Goal: Task Accomplishment & Management: Use online tool/utility

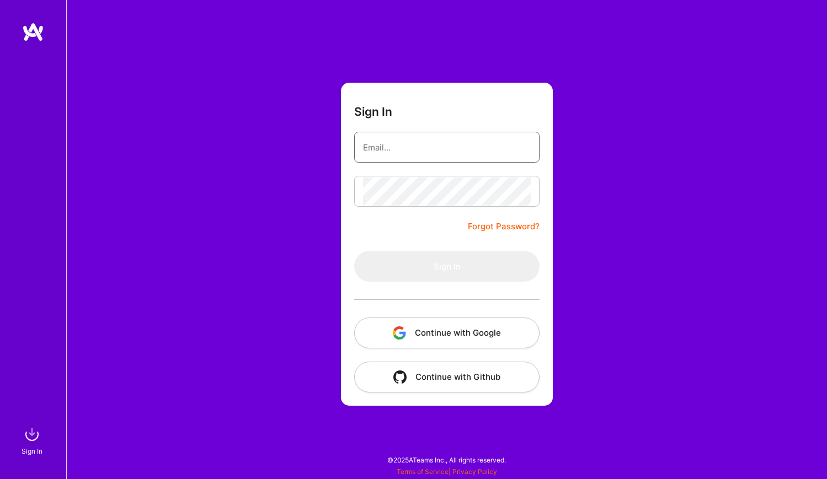
type input "[PERSON_NAME][EMAIL_ADDRESS][DOMAIN_NAME]"
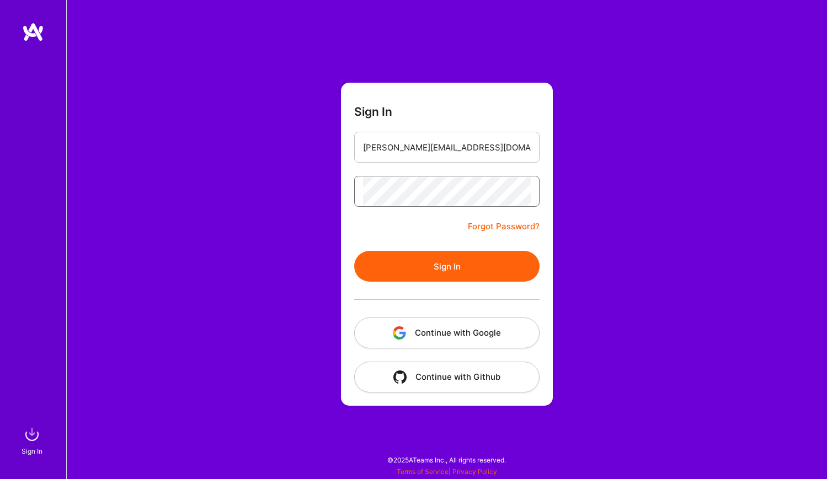
click at [447, 266] on button "Sign In" at bounding box center [446, 266] width 185 height 31
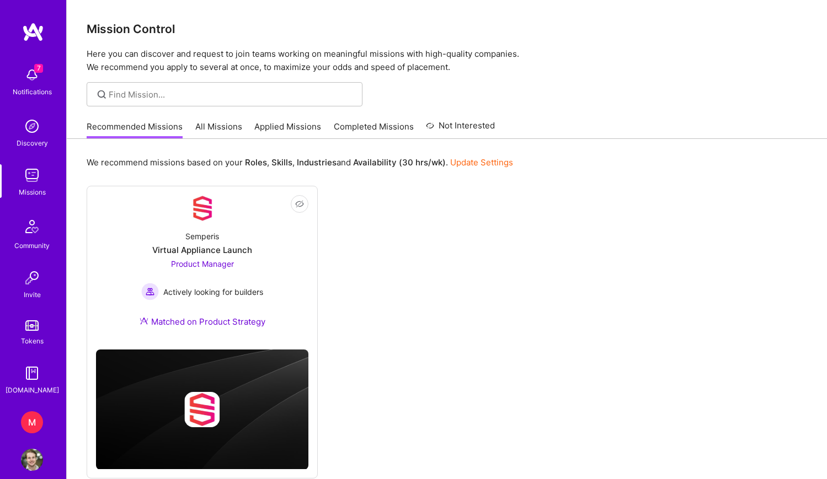
click at [34, 422] on div "M" at bounding box center [32, 423] width 22 height 22
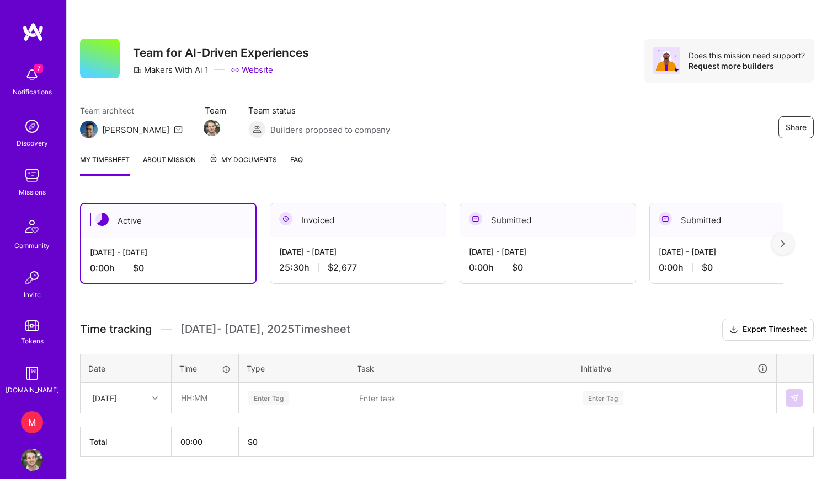
click at [311, 252] on div "[DATE] - [DATE]" at bounding box center [358, 252] width 158 height 12
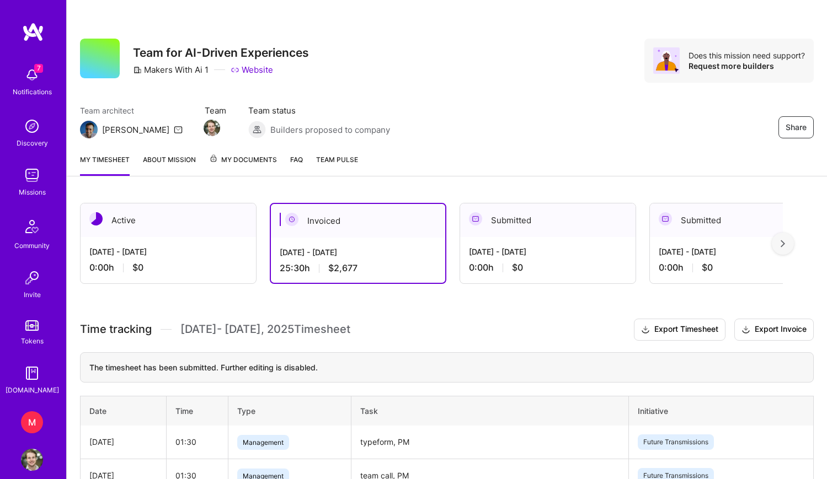
click at [182, 258] on div "[DATE] - [DATE] 0:00 h $0" at bounding box center [168, 259] width 175 height 45
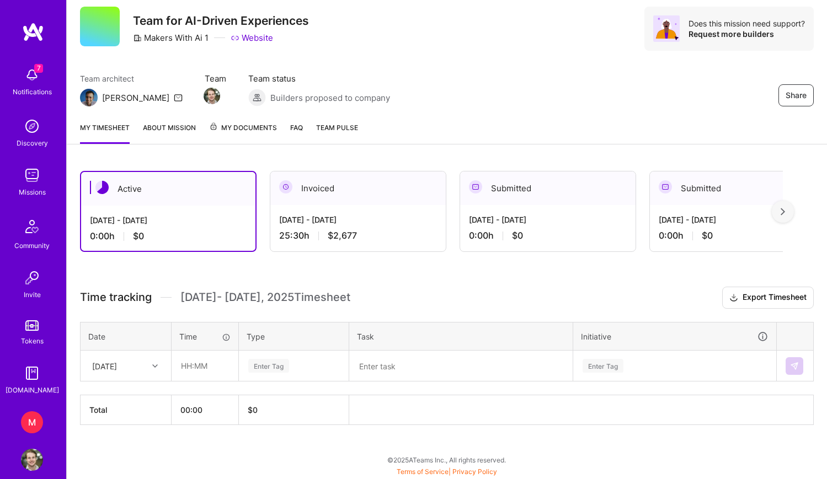
scroll to position [32, 0]
click at [147, 372] on div "[DATE]" at bounding box center [117, 366] width 61 height 18
click at [138, 397] on div "[DATE]" at bounding box center [125, 397] width 89 height 20
click at [183, 372] on input "text" at bounding box center [205, 365] width 66 height 29
type input "02:00"
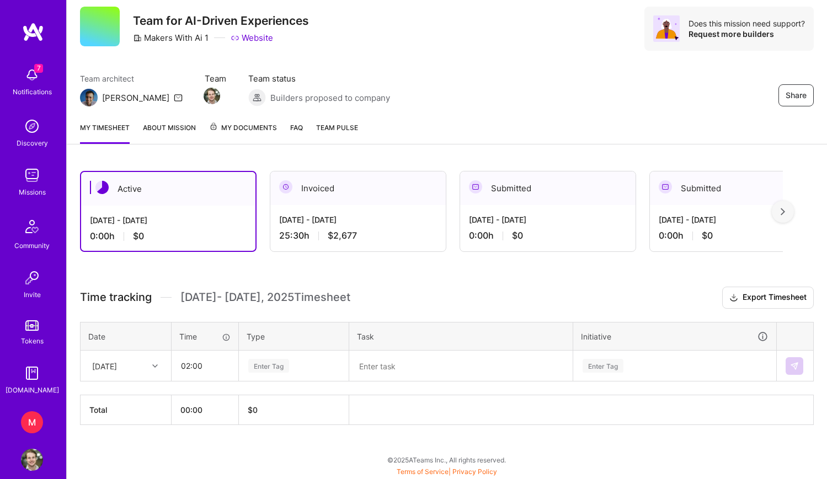
click at [287, 371] on div "Enter Tag" at bounding box center [268, 366] width 41 height 17
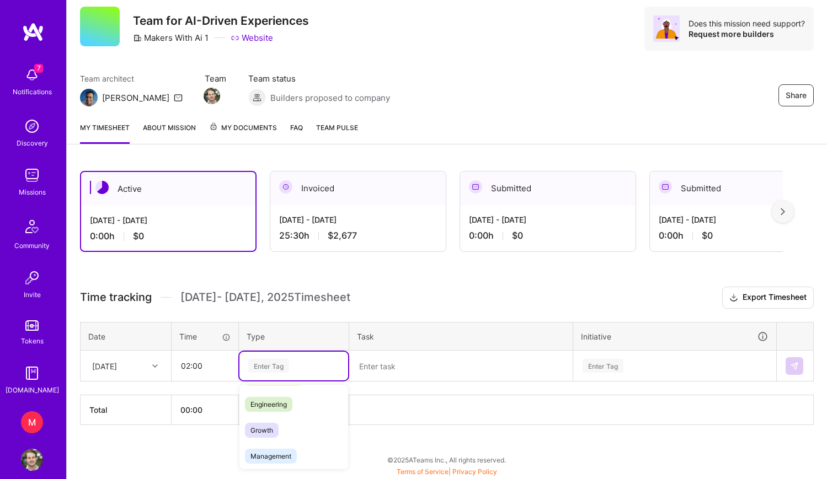
scroll to position [83, 0]
click at [284, 444] on span "Management" at bounding box center [271, 449] width 52 height 15
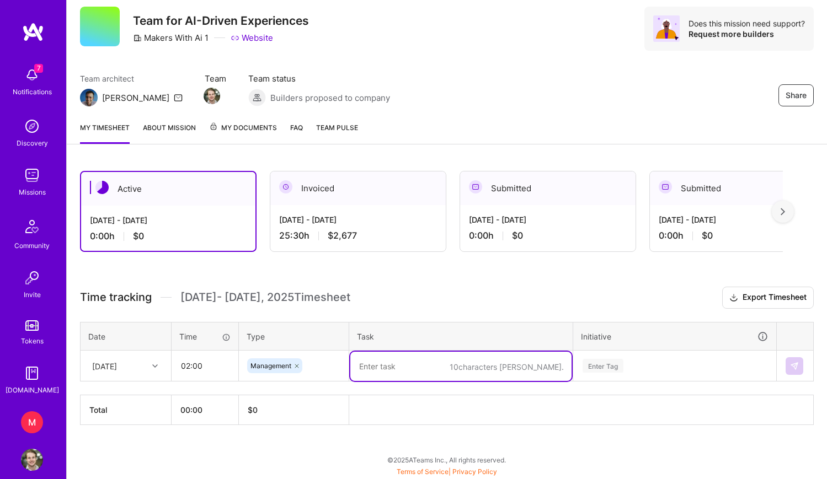
click at [369, 367] on textarea at bounding box center [460, 366] width 221 height 29
type textarea "PM - testing and coordination due to 2050 beta delay"
click at [600, 362] on div "Enter Tag" at bounding box center [603, 366] width 41 height 17
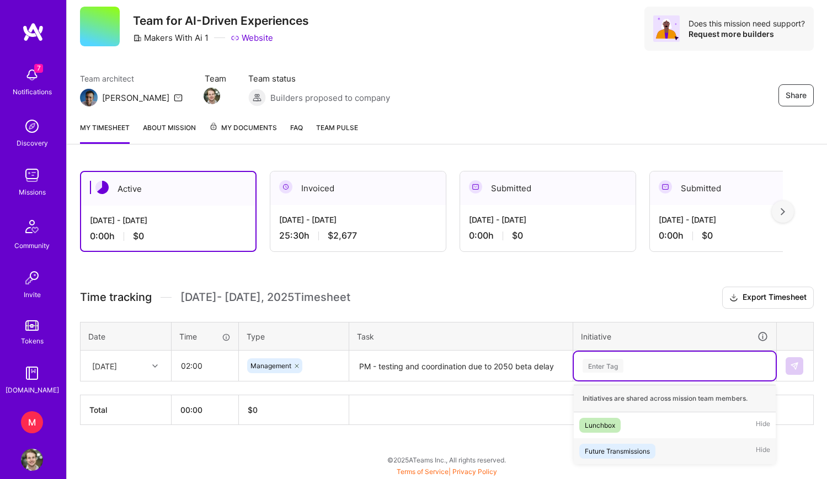
click at [623, 453] on div "Future Transmissions" at bounding box center [617, 452] width 65 height 12
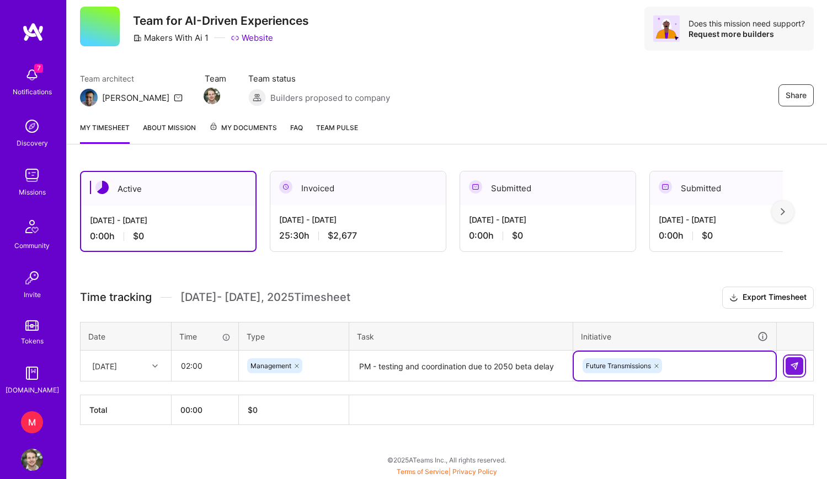
click at [793, 363] on img at bounding box center [794, 366] width 9 height 9
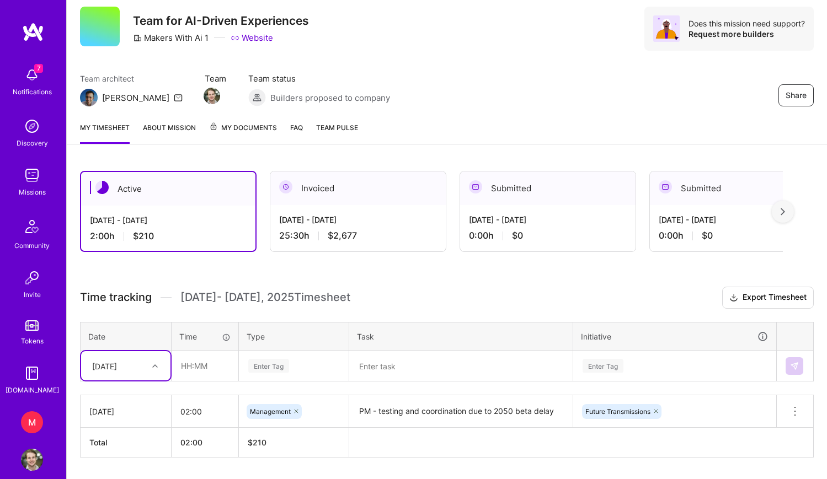
click at [134, 373] on div "[DATE]" at bounding box center [117, 366] width 61 height 18
click at [124, 397] on div "[DATE]" at bounding box center [125, 397] width 89 height 20
click at [182, 368] on input "text" at bounding box center [205, 365] width 66 height 29
type input "03:00"
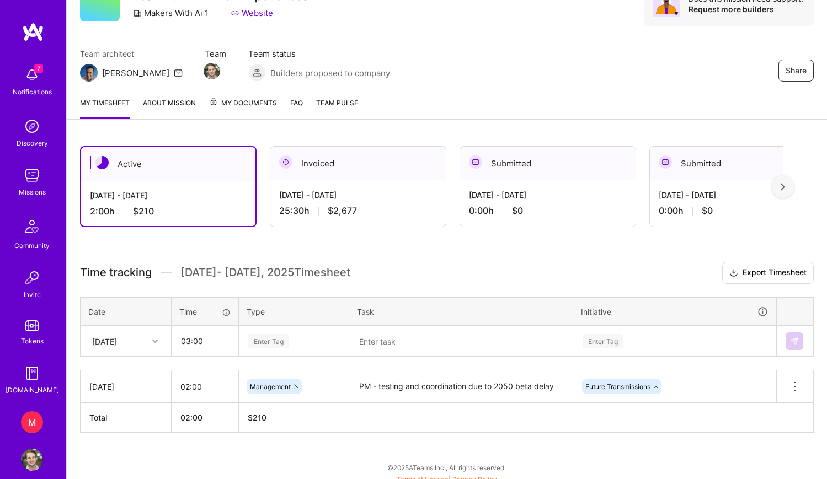
click at [281, 356] on div "Enter Tag" at bounding box center [293, 341] width 109 height 29
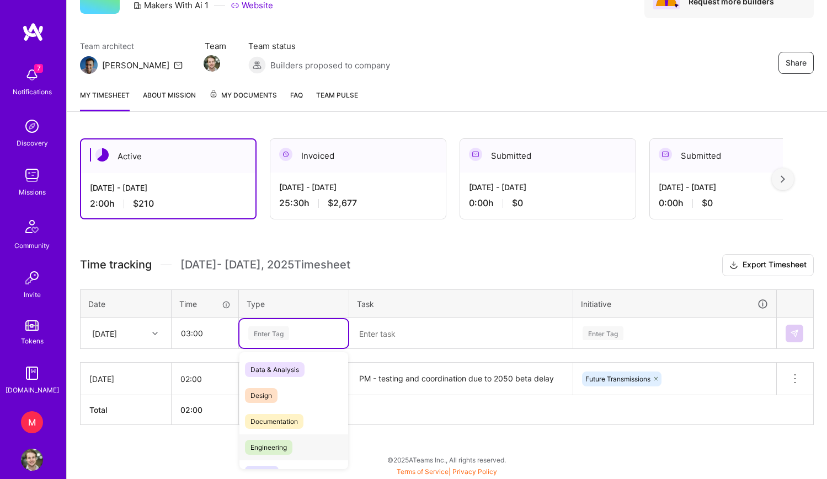
scroll to position [37, 0]
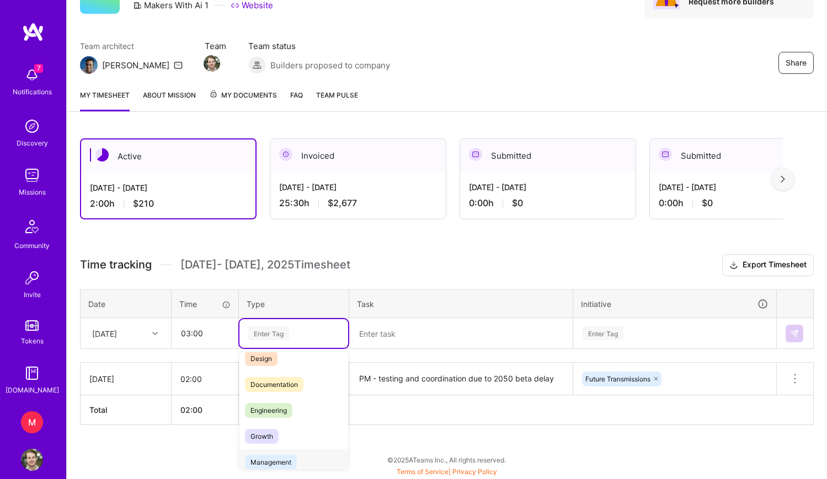
click at [287, 458] on span "Management" at bounding box center [271, 462] width 52 height 15
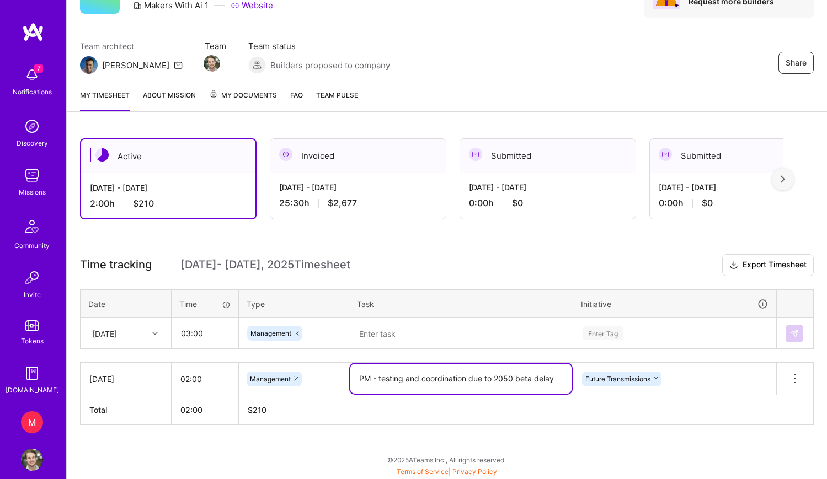
click at [419, 386] on textarea "PM - testing and coordination due to 2050 beta delay" at bounding box center [460, 379] width 221 height 30
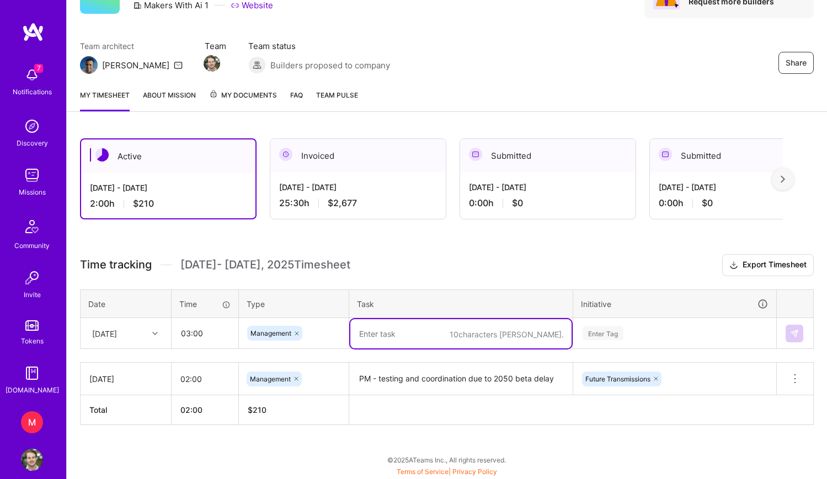
click at [414, 330] on textarea at bounding box center [460, 333] width 221 height 29
paste textarea "PM - testing and coordination due to 2050 beta delay"
type textarea "PM - testing and coordination due to 2050 beta delay"
click at [634, 330] on div "Enter Tag" at bounding box center [674, 334] width 186 height 14
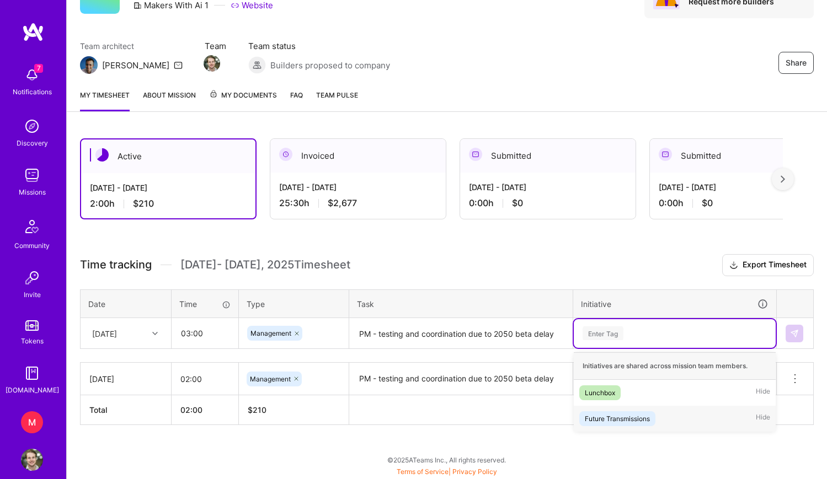
click at [633, 422] on div "Future Transmissions" at bounding box center [617, 419] width 65 height 12
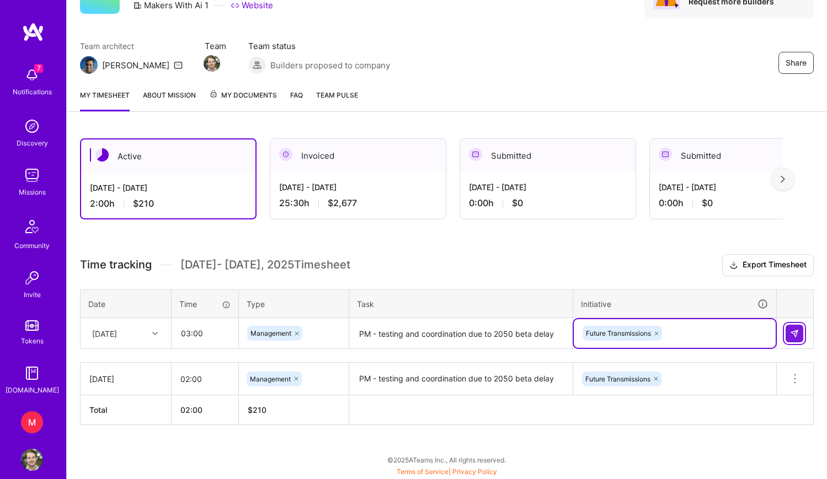
click at [797, 334] on img at bounding box center [794, 333] width 9 height 9
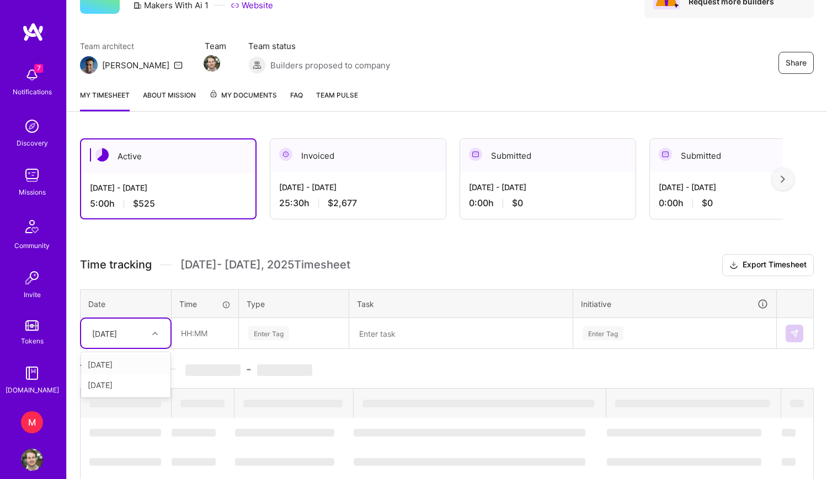
click at [147, 338] on div "[DATE]" at bounding box center [117, 333] width 61 height 18
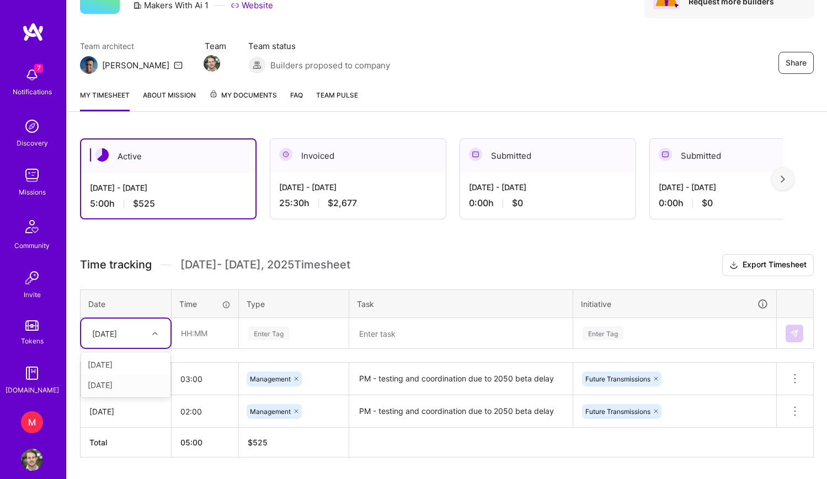
click at [132, 383] on div "[DATE]" at bounding box center [125, 385] width 89 height 20
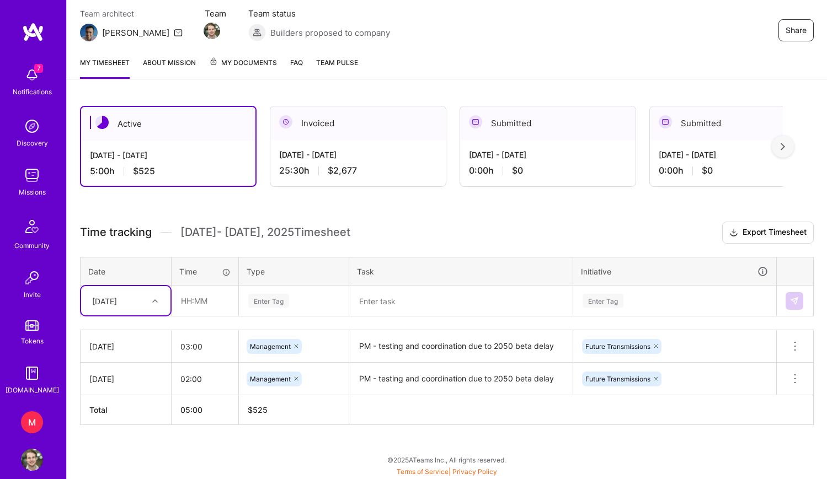
scroll to position [97, 0]
click at [387, 302] on textarea at bounding box center [460, 301] width 221 height 29
paste textarea "vapi testing, team call, PM"
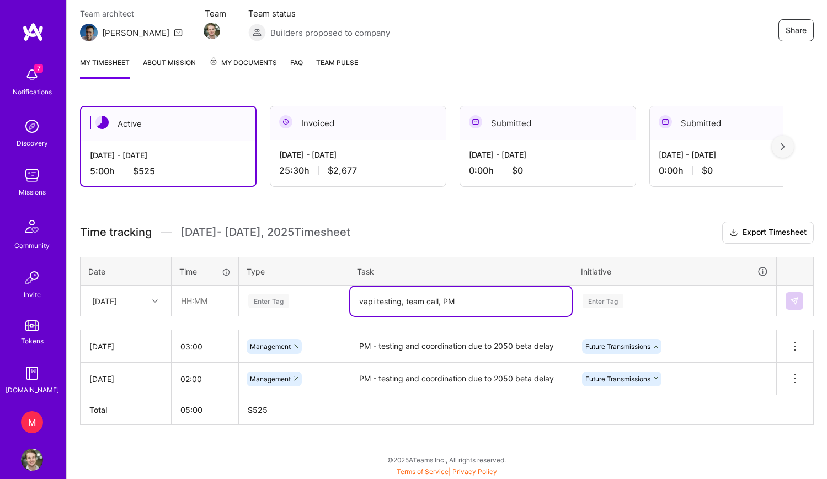
type textarea "vapi testing, team call, PM"
click at [326, 300] on div "Enter Tag" at bounding box center [293, 301] width 93 height 14
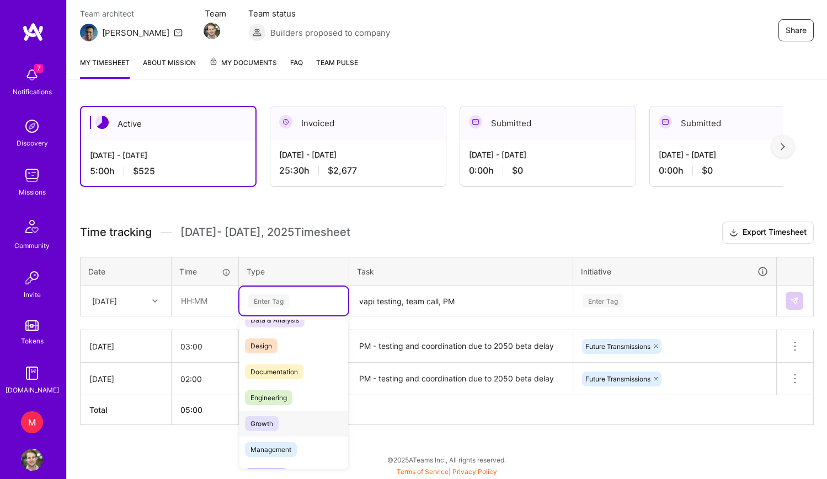
scroll to position [16, 0]
click at [283, 442] on div "Management" at bounding box center [293, 451] width 109 height 26
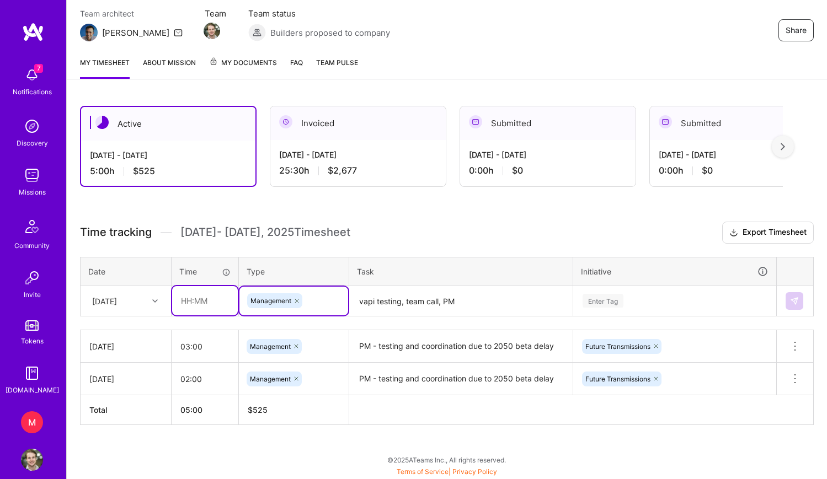
click at [182, 303] on input "text" at bounding box center [205, 300] width 66 height 29
type input "3"
type input "04:00"
click at [608, 286] on td "Enter Tag" at bounding box center [675, 301] width 204 height 31
click at [607, 309] on div "Enter Tag" at bounding box center [675, 301] width 202 height 29
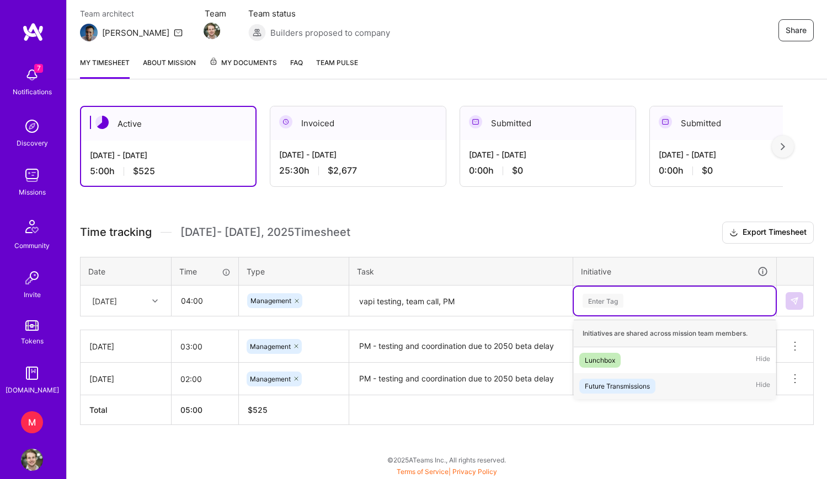
click at [612, 387] on div "Future Transmissions" at bounding box center [617, 387] width 65 height 12
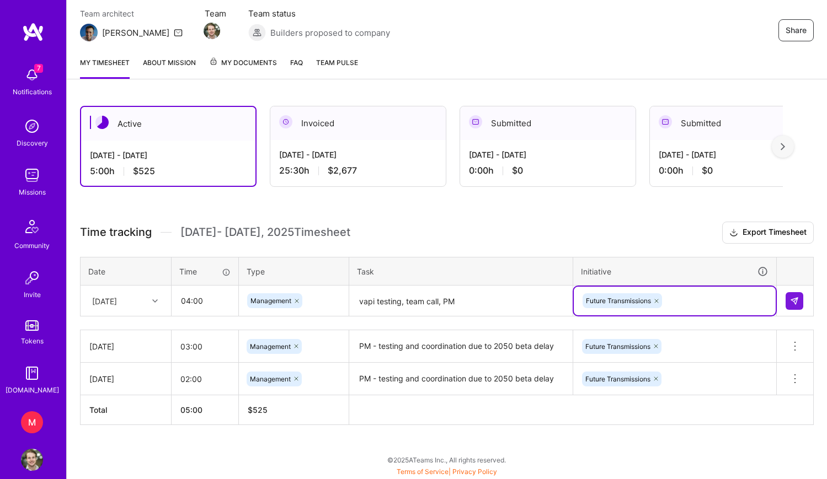
click at [650, 234] on h3 "Time tracking [DATE] - [DATE] Timesheet Export Timesheet" at bounding box center [447, 233] width 734 height 22
click at [444, 301] on textarea "vapi testing, team call, PM" at bounding box center [460, 301] width 221 height 29
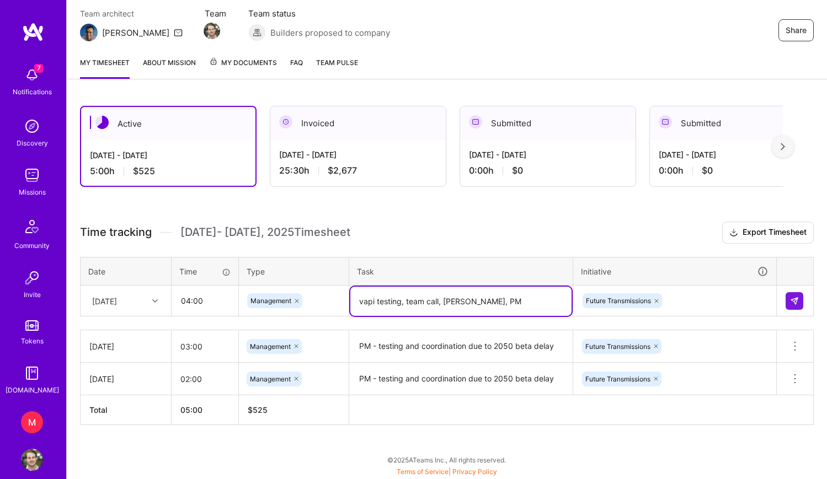
click at [481, 243] on h3 "Time tracking [DATE] - [DATE] Timesheet Export Timesheet" at bounding box center [447, 233] width 734 height 22
click at [448, 300] on textarea "vapi testing, team call, [PERSON_NAME], PM" at bounding box center [460, 301] width 221 height 29
click at [489, 264] on th "Task" at bounding box center [461, 271] width 224 height 29
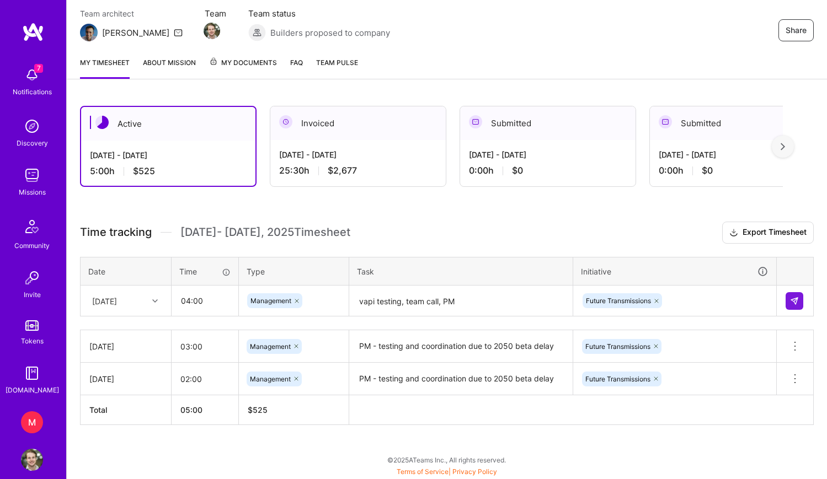
click at [359, 300] on textarea "vapi testing, team call, PM" at bounding box center [460, 301] width 221 height 29
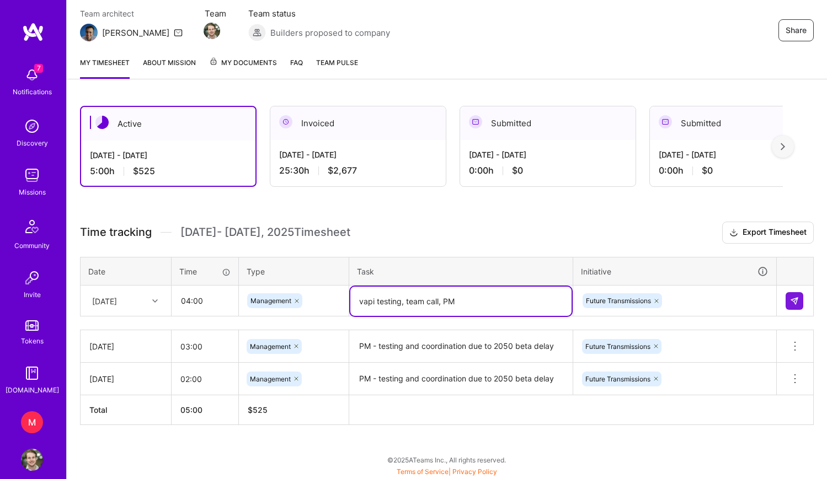
click at [359, 300] on textarea "vapi testing, team call, PM" at bounding box center [460, 301] width 221 height 29
type textarea "team call, testing, PM"
click at [474, 274] on th "Task" at bounding box center [461, 271] width 224 height 29
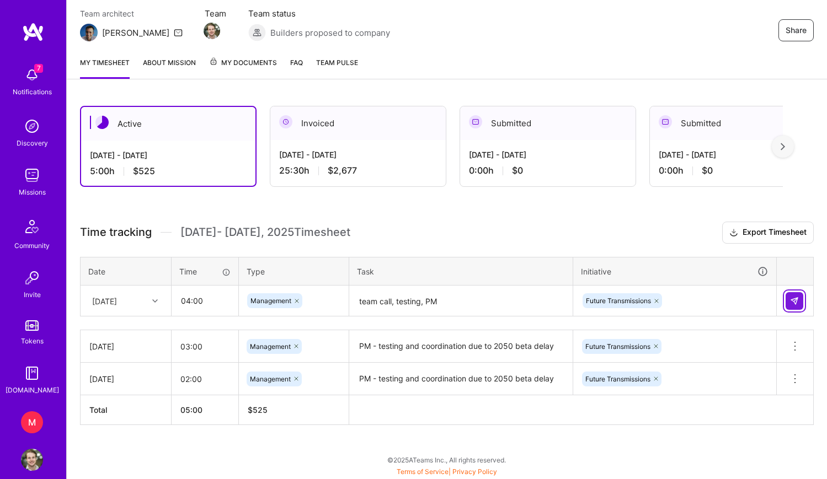
click at [797, 303] on img at bounding box center [794, 301] width 9 height 9
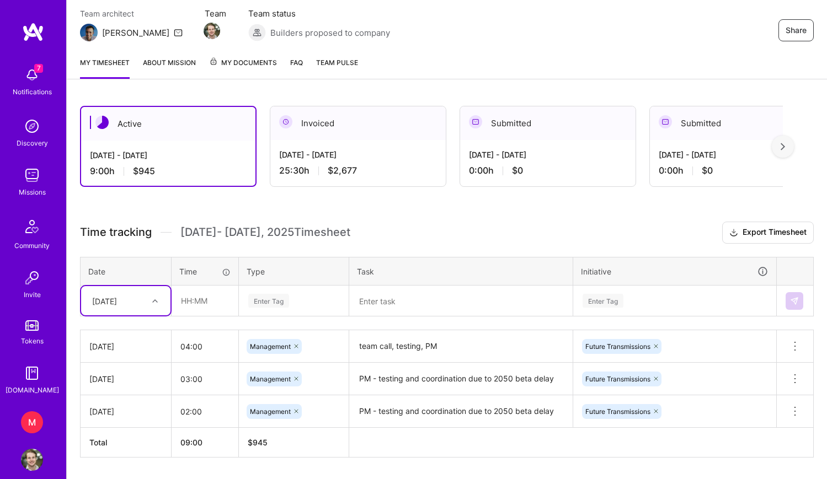
click at [553, 254] on div "Time tracking [DATE] - [DATE] Timesheet Export Timesheet Date Time Type Task In…" at bounding box center [447, 340] width 734 height 236
